Goal: Information Seeking & Learning: Compare options

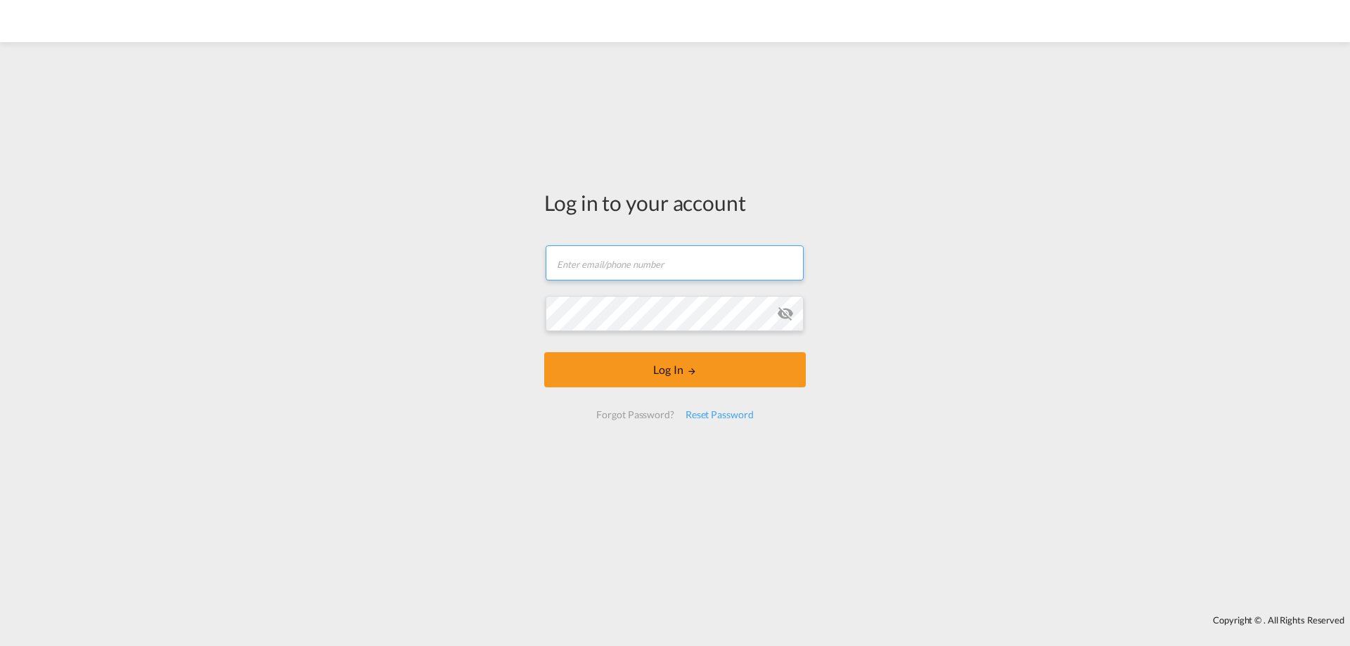
click at [633, 270] on input "text" at bounding box center [674, 262] width 258 height 35
paste input "Poznan#2025*^"
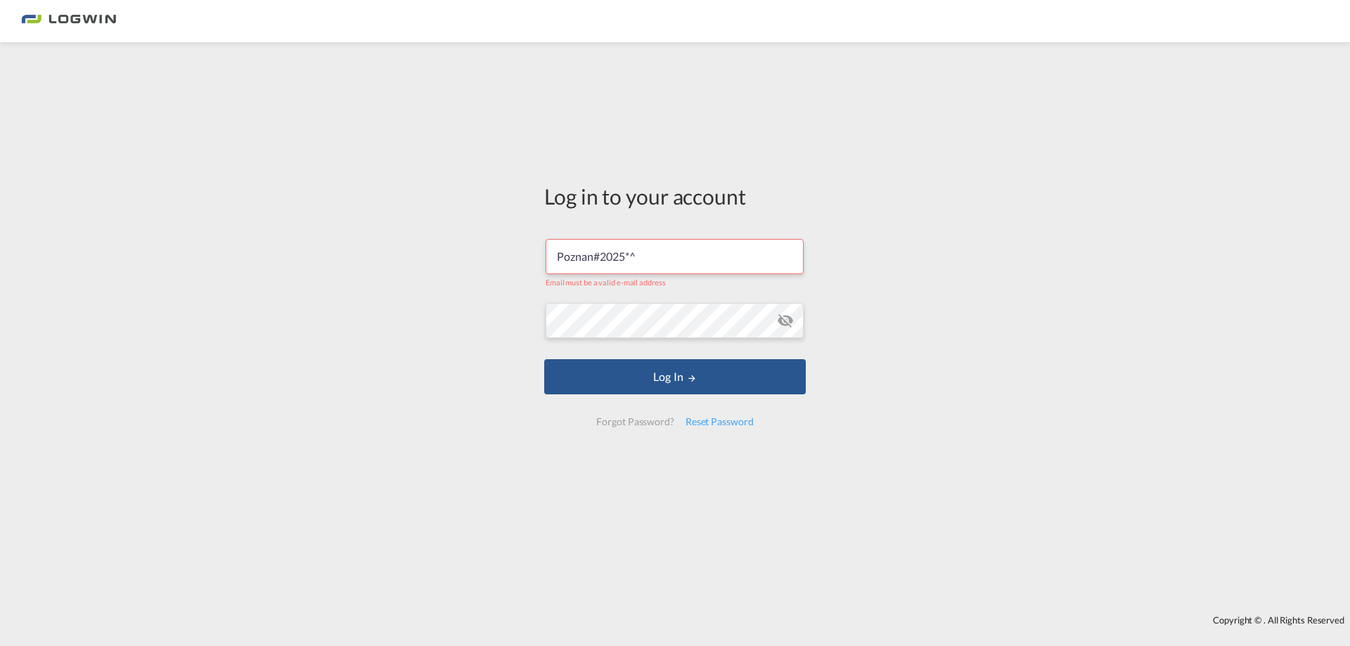
drag, startPoint x: 664, startPoint y: 262, endPoint x: 401, endPoint y: 249, distance: 263.2
click at [401, 249] on div "Log in to your account Poznan#2025*^ Email must be a valid e-mail address Log I…" at bounding box center [675, 328] width 1350 height 559
paste input "[PERSON_NAME][EMAIL_ADDRESS][PERSON_NAME][DOMAIN_NAME]"
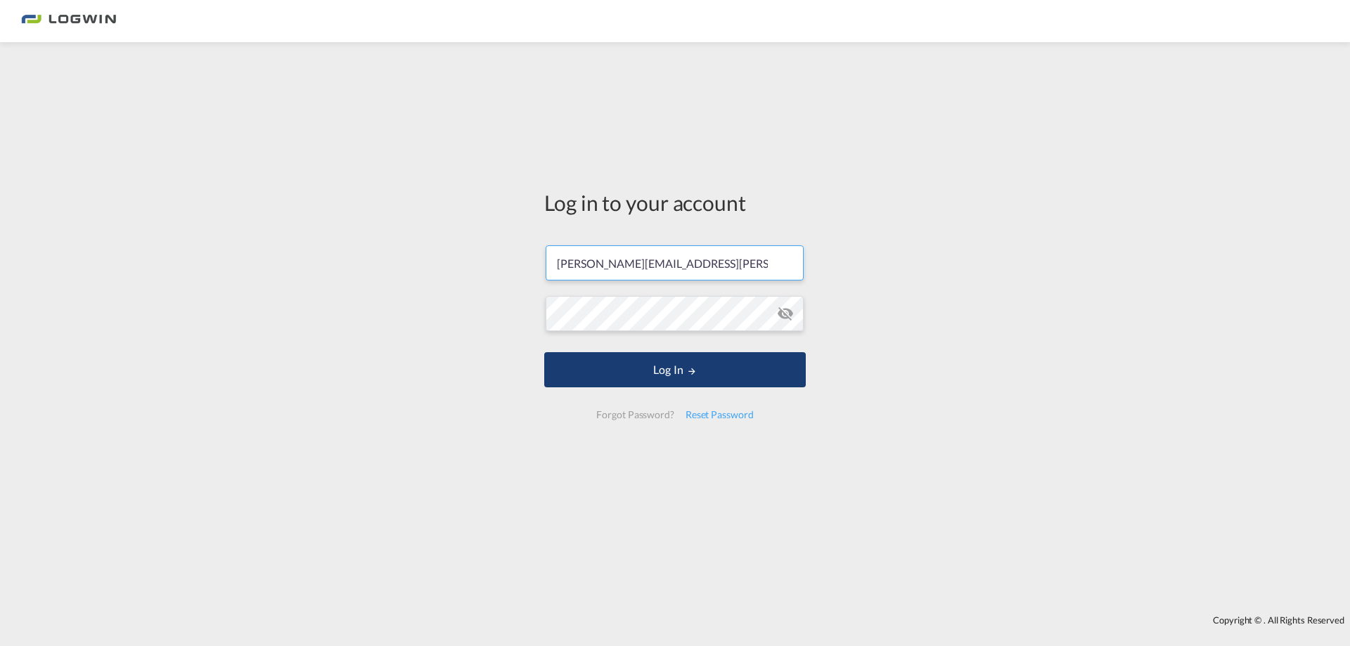
type input "[PERSON_NAME][EMAIL_ADDRESS][PERSON_NAME][DOMAIN_NAME]"
click at [588, 371] on button "Log In" at bounding box center [674, 369] width 261 height 35
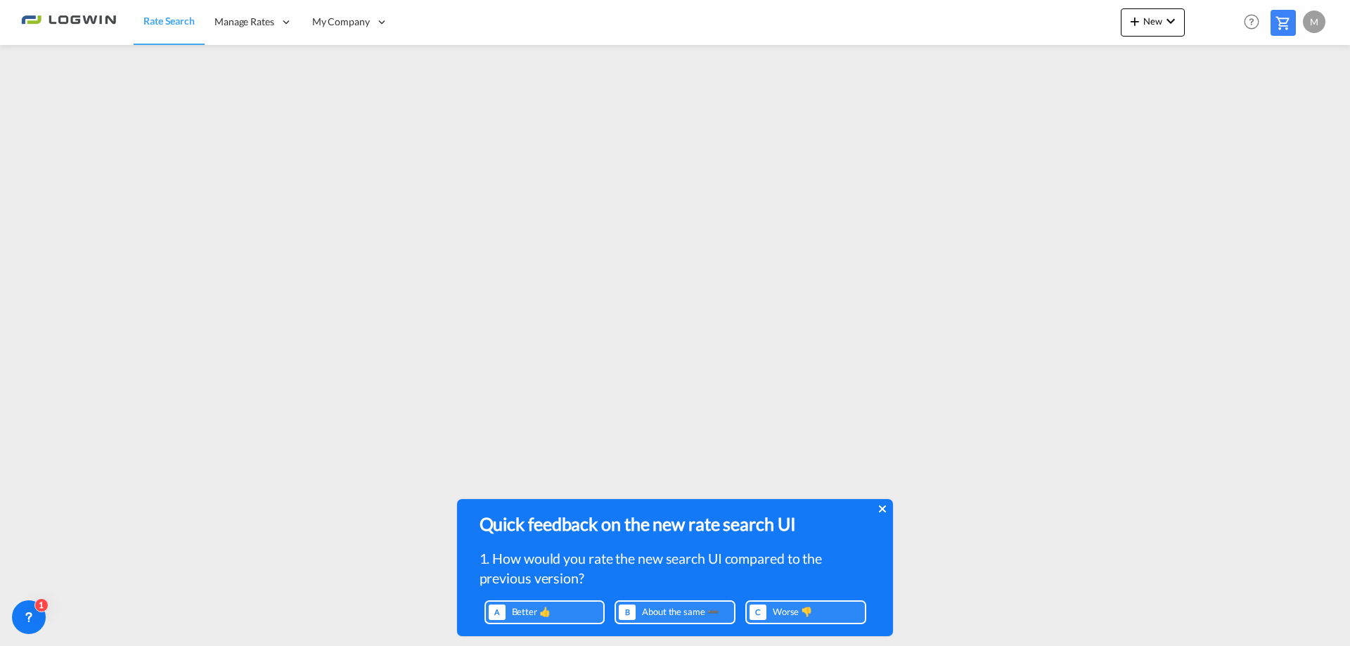
click at [885, 507] on icon at bounding box center [882, 508] width 7 height 11
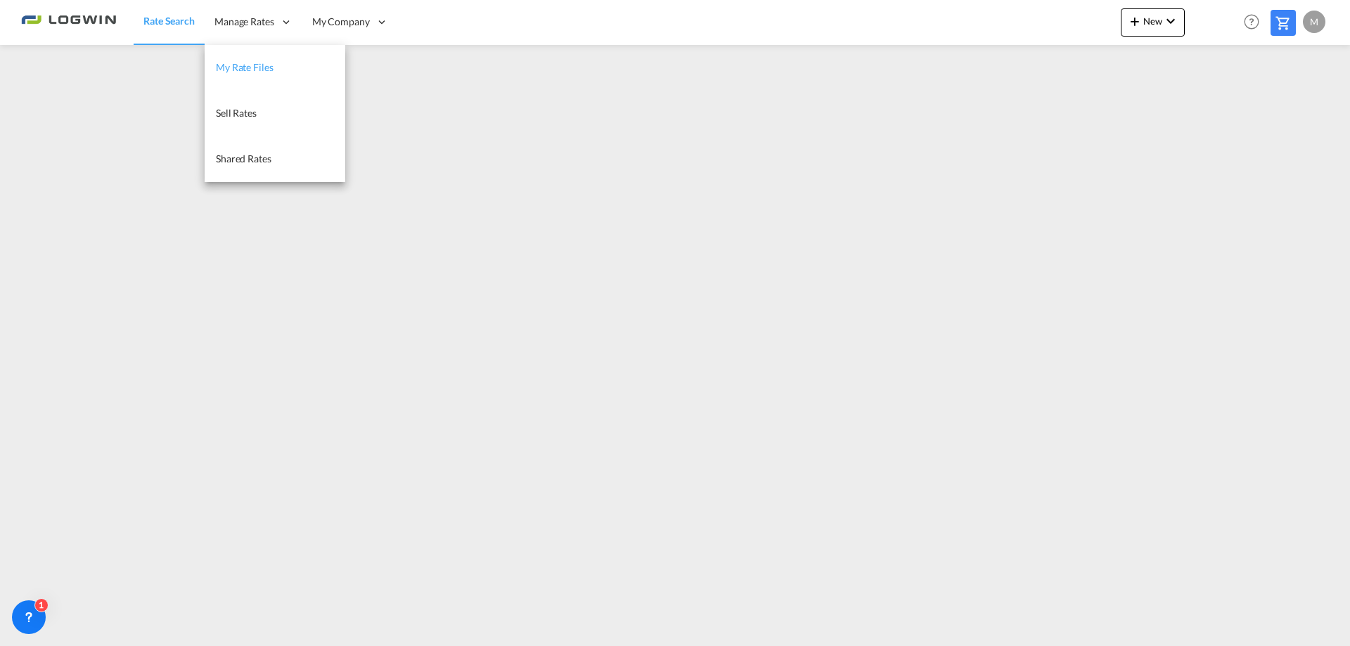
click at [235, 68] on span "My Rate Files" at bounding box center [245, 67] width 58 height 12
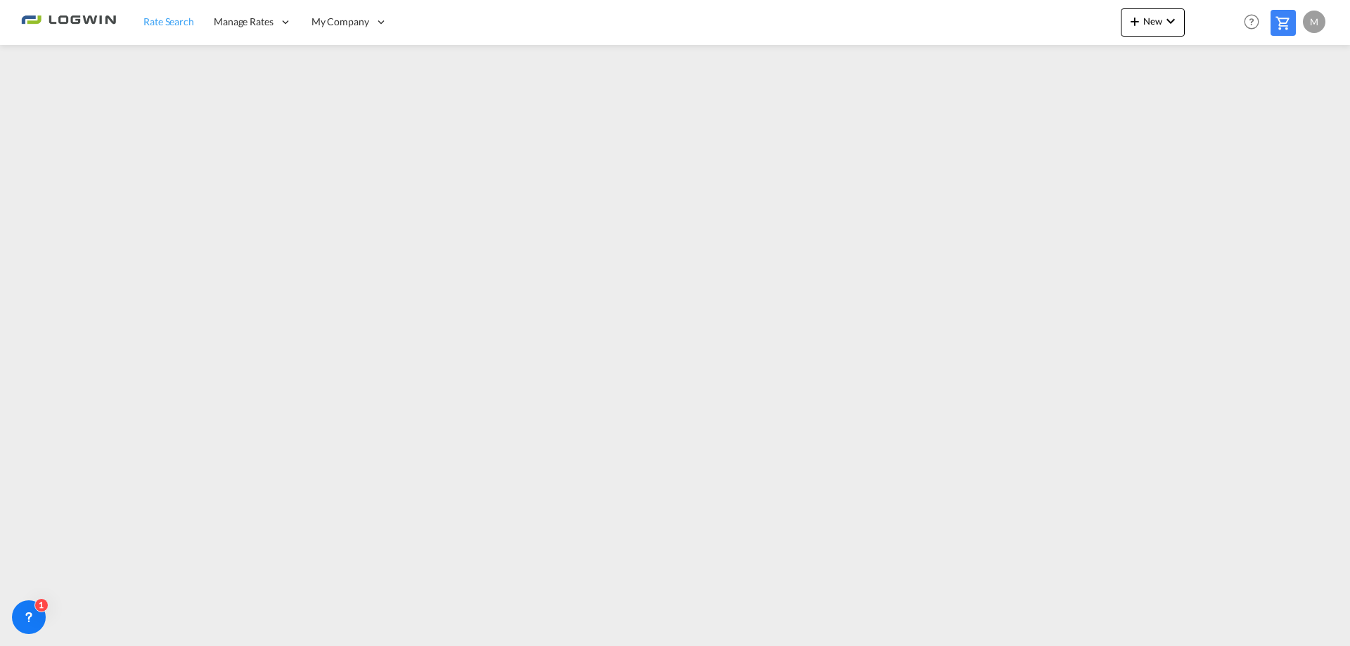
click at [157, 28] on span "Rate Search" at bounding box center [168, 22] width 51 height 14
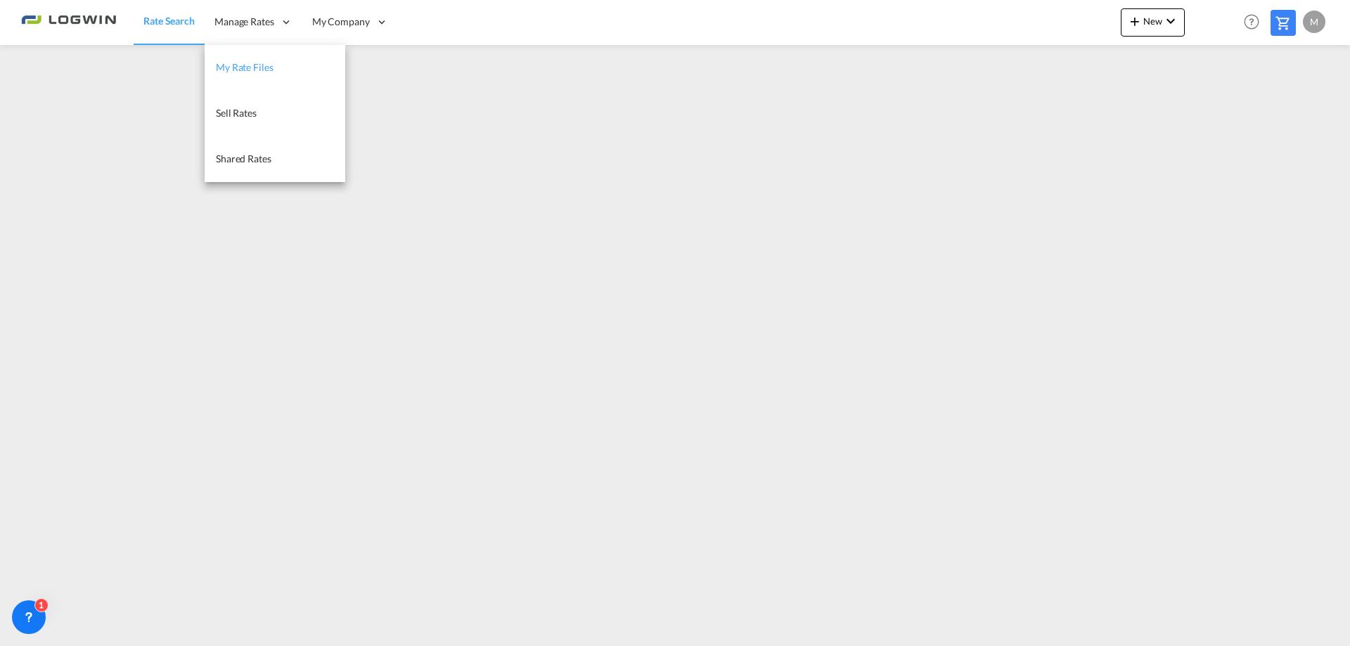
click at [240, 73] on span "My Rate Files" at bounding box center [245, 67] width 58 height 12
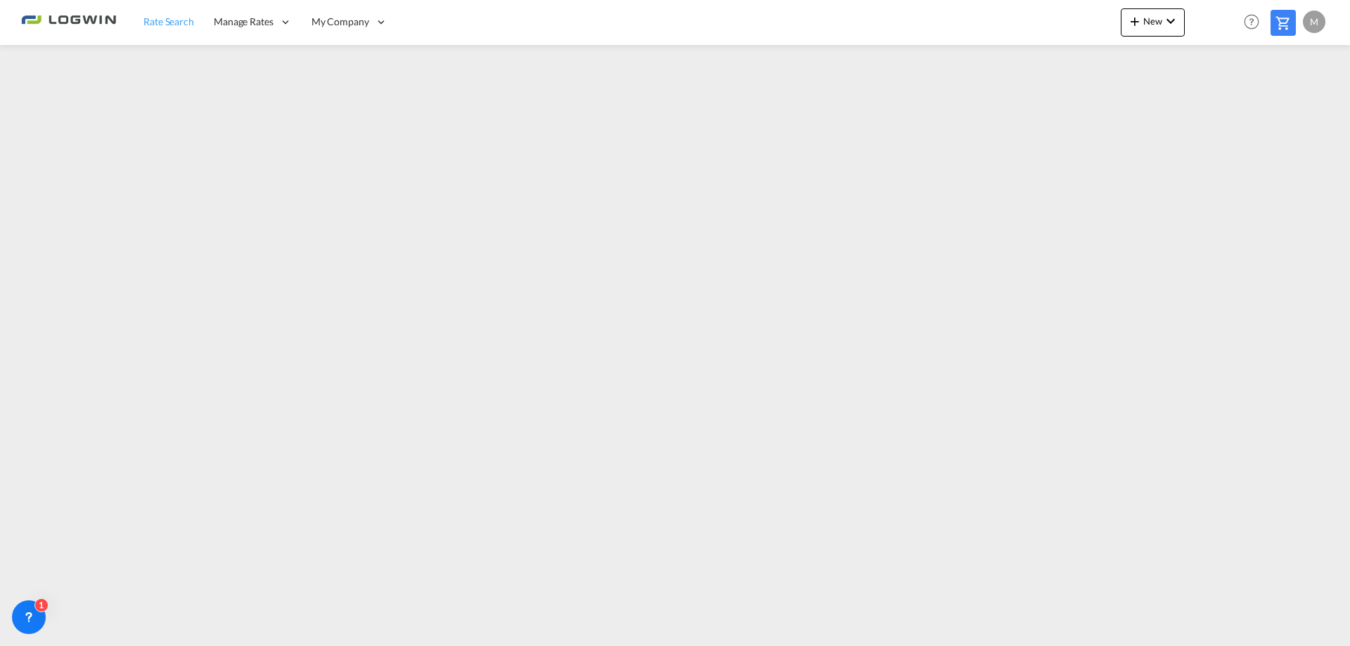
click at [161, 27] on span "Rate Search" at bounding box center [168, 21] width 51 height 12
